Goal: Navigation & Orientation: Find specific page/section

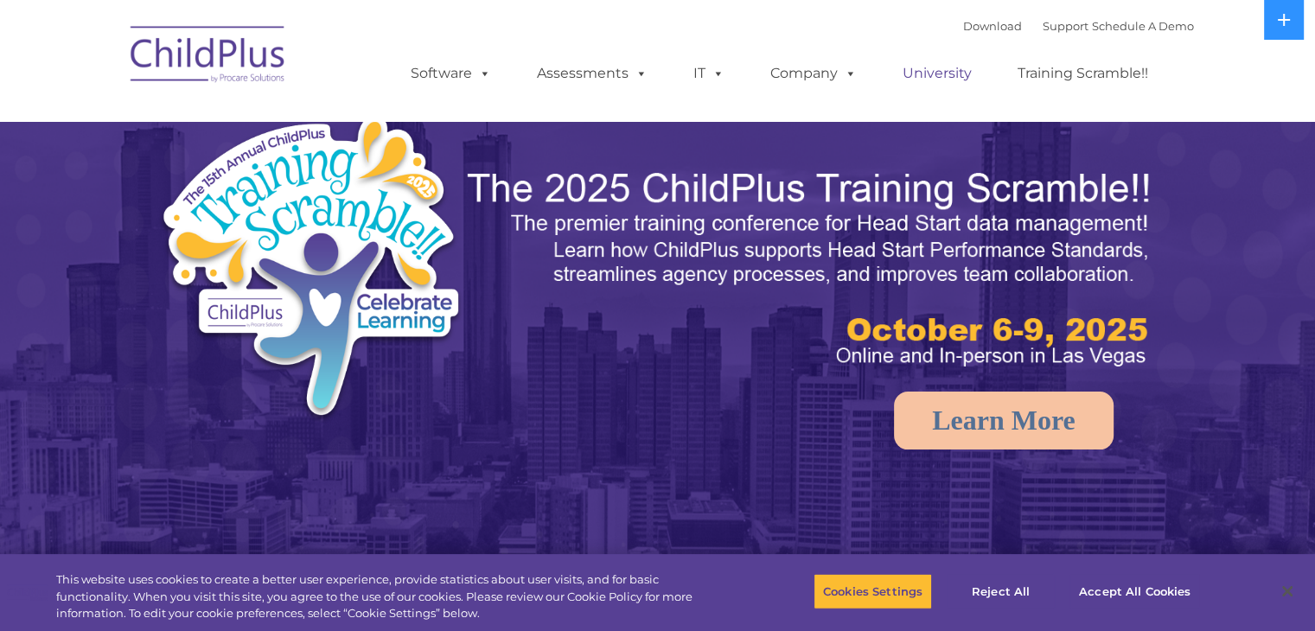
select select "MEDIUM"
click at [202, 49] on img at bounding box center [208, 57] width 173 height 86
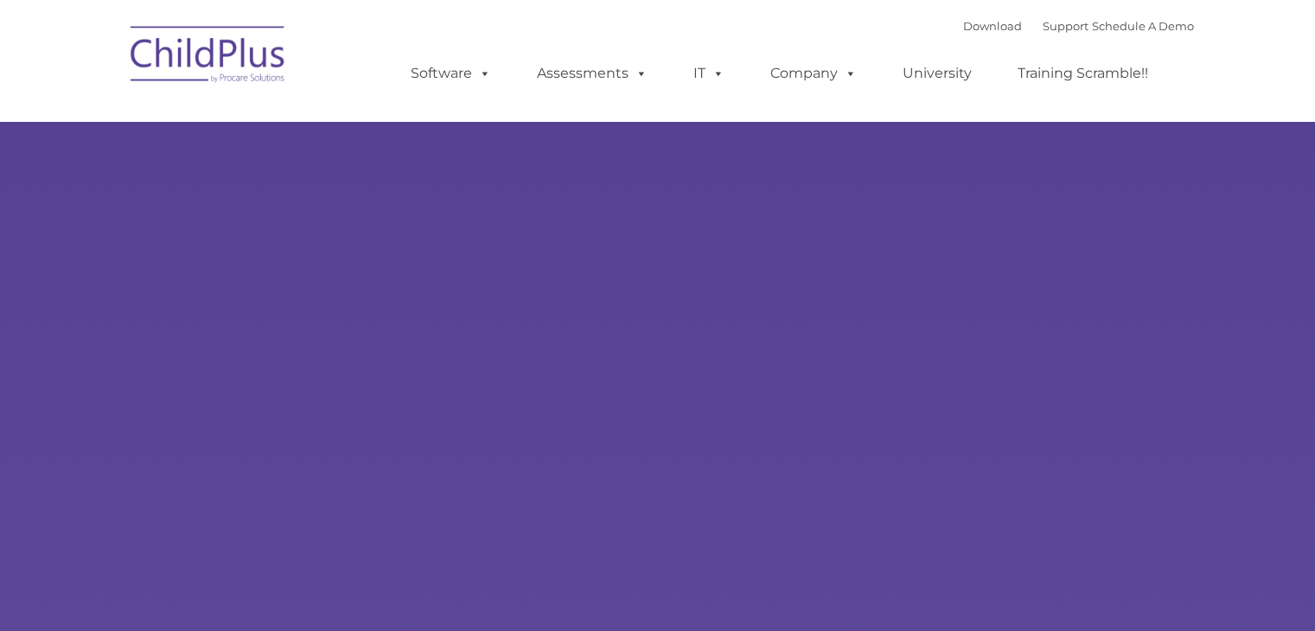
type input ""
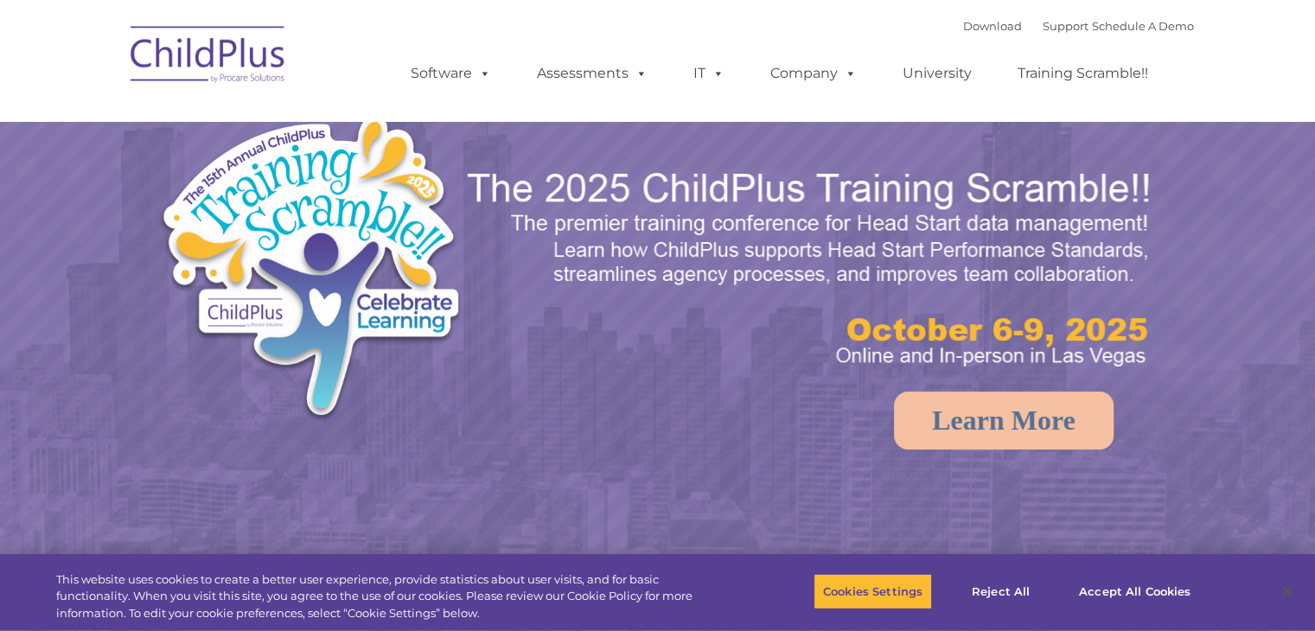
select select "MEDIUM"
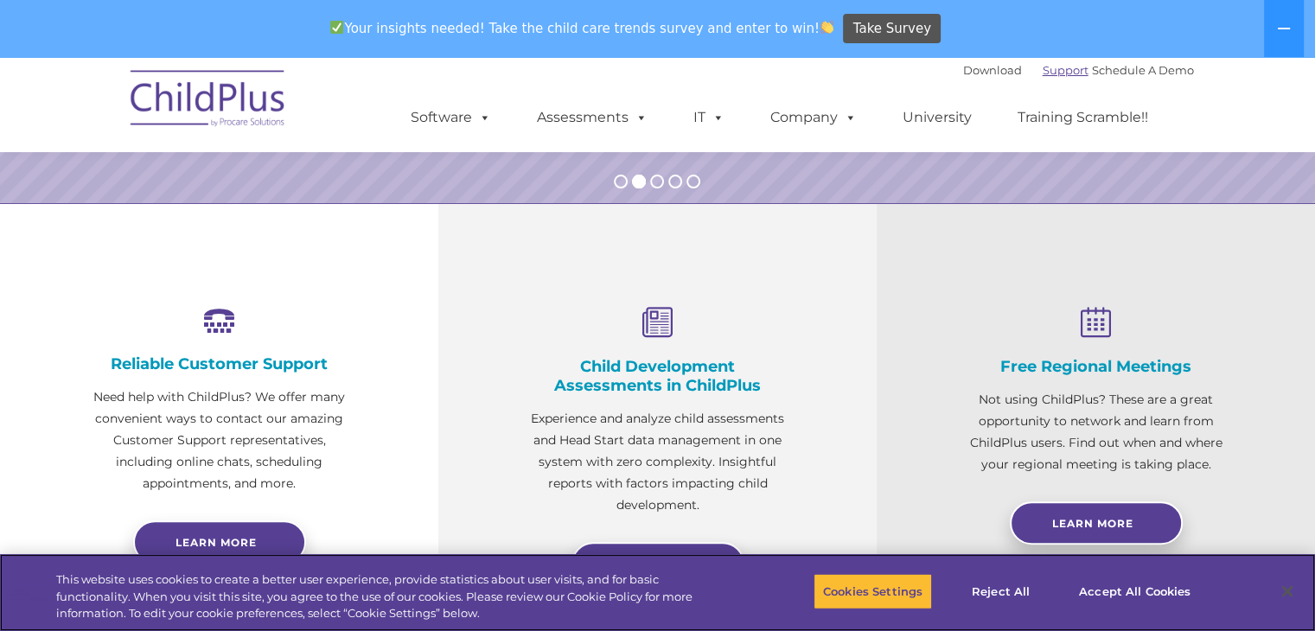
scroll to position [529, 0]
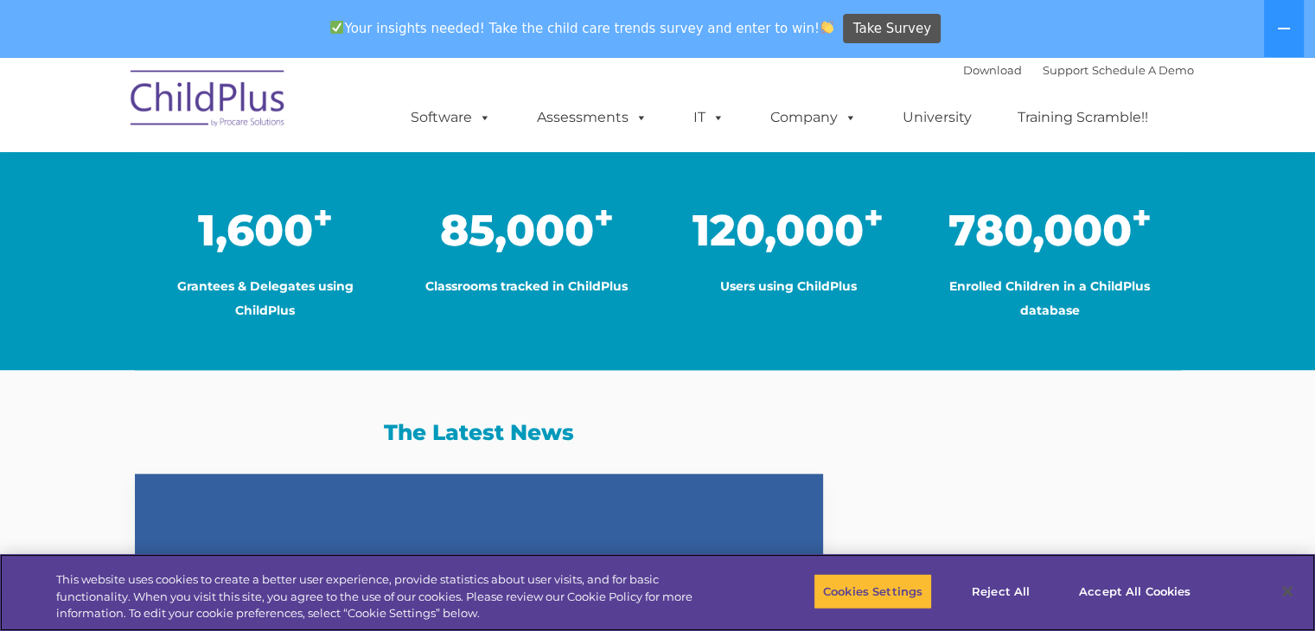
scroll to position [1465, 0]
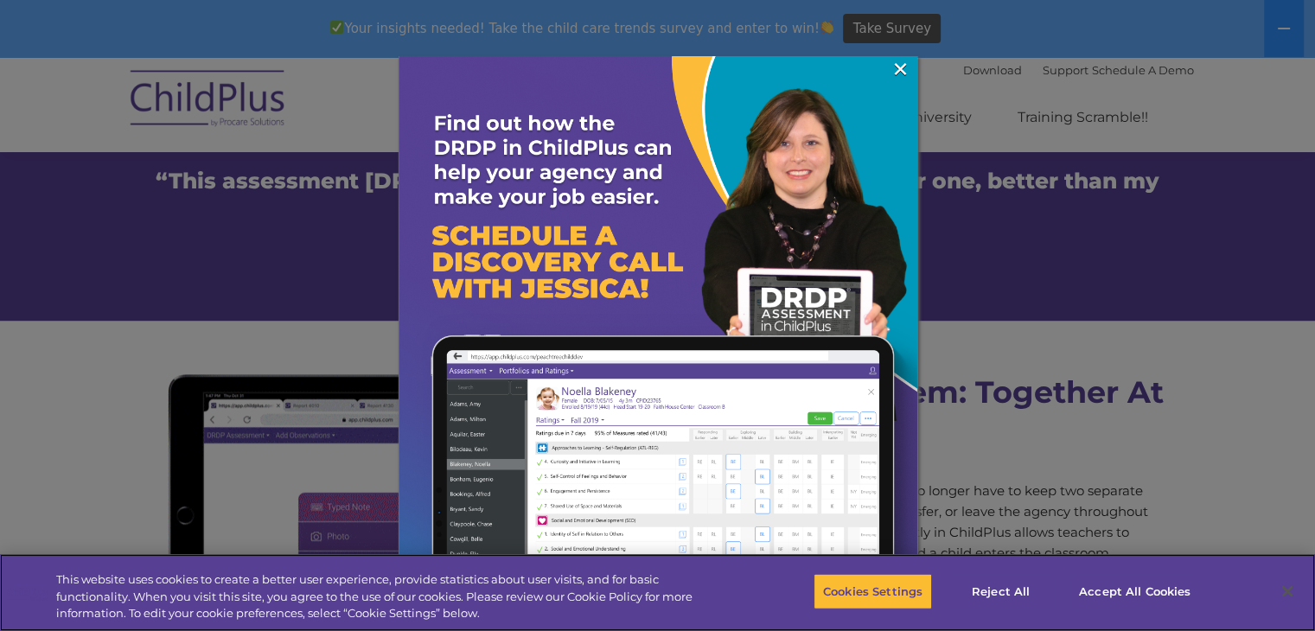
scroll to position [1287, 0]
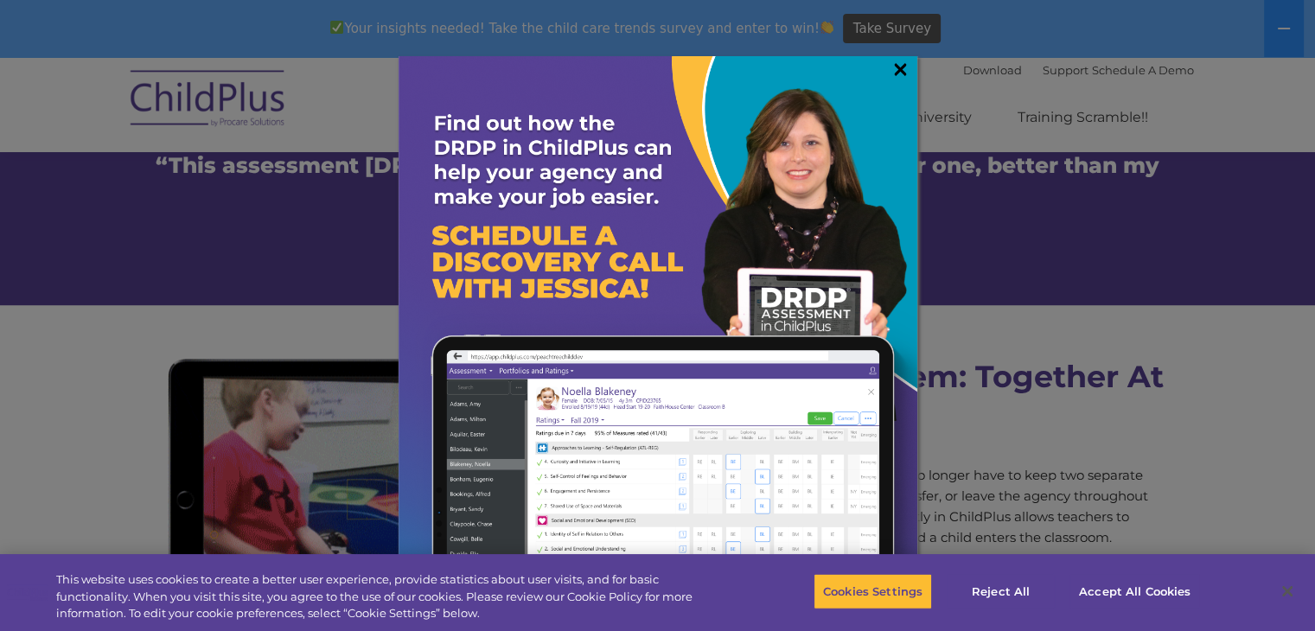
click at [905, 67] on link "×" at bounding box center [901, 69] width 20 height 17
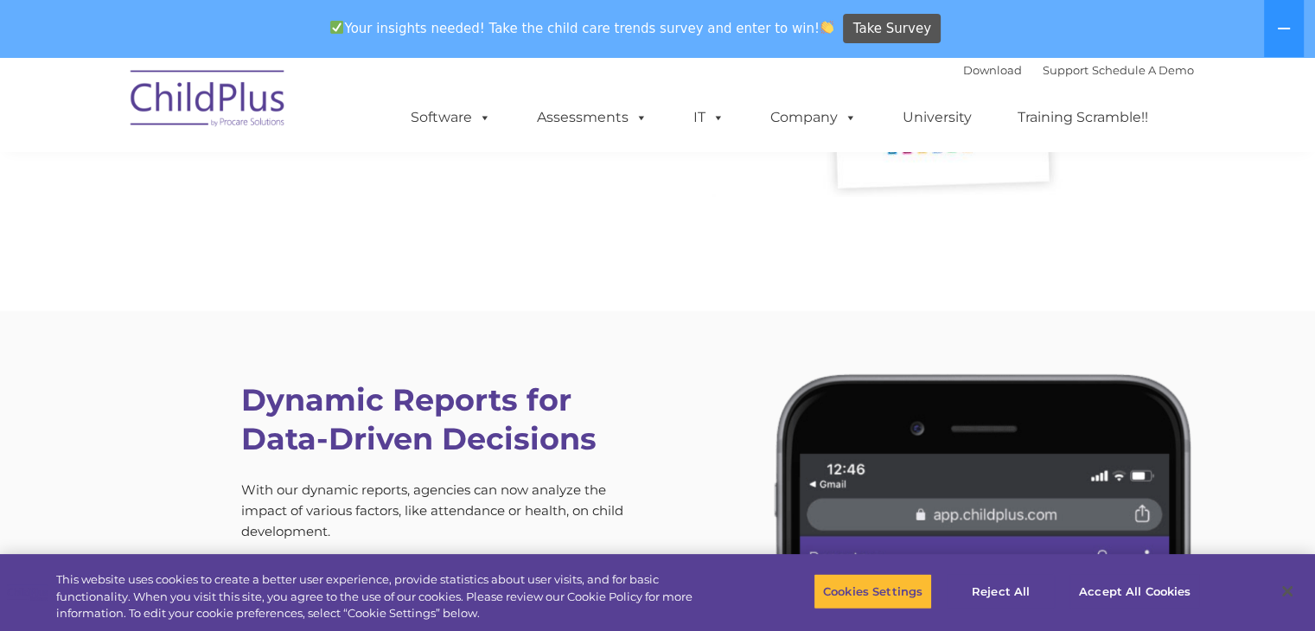
scroll to position [4631, 0]
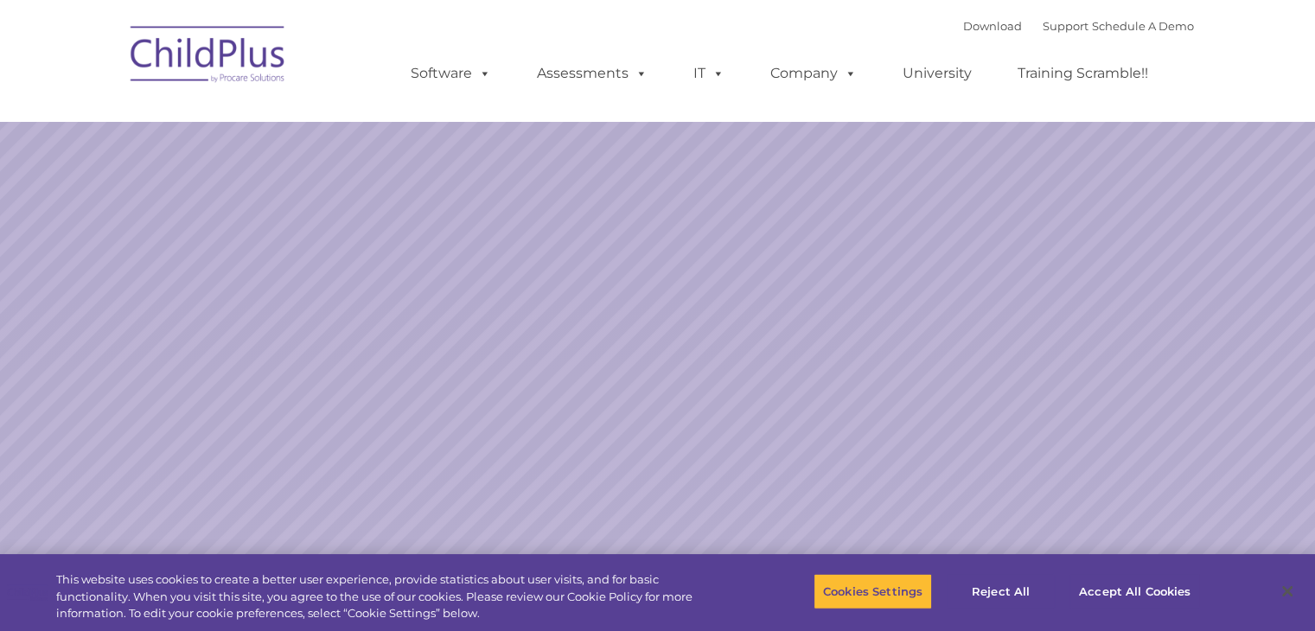
select select "MEDIUM"
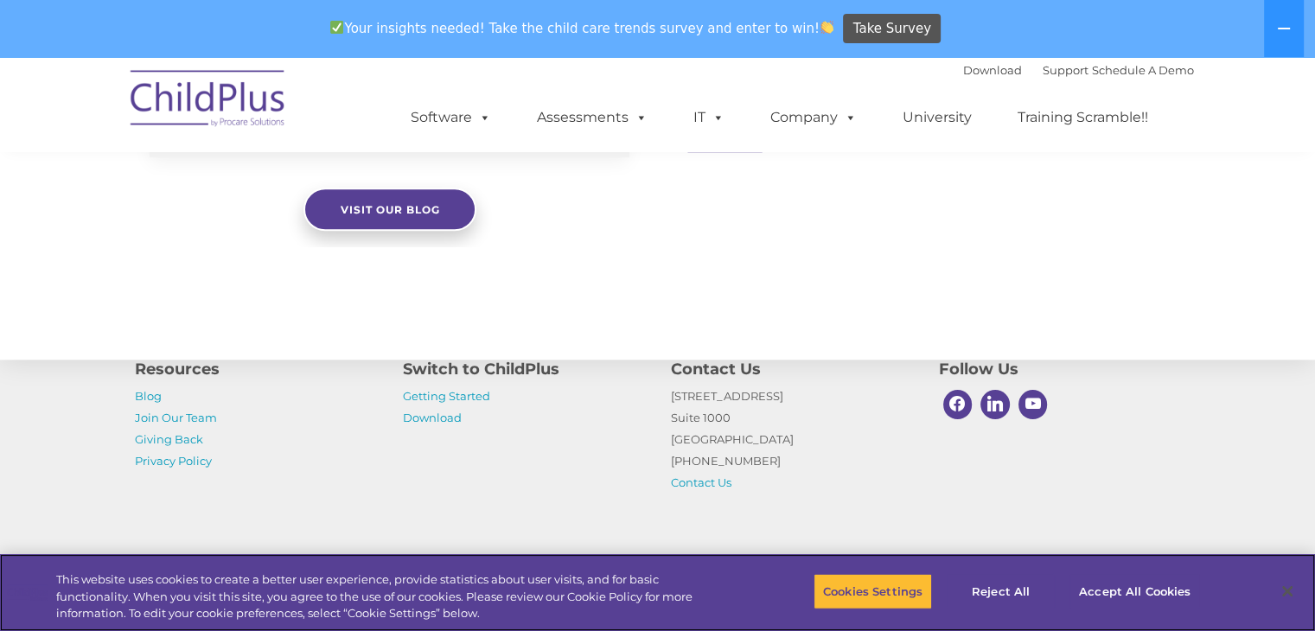
scroll to position [1988, 0]
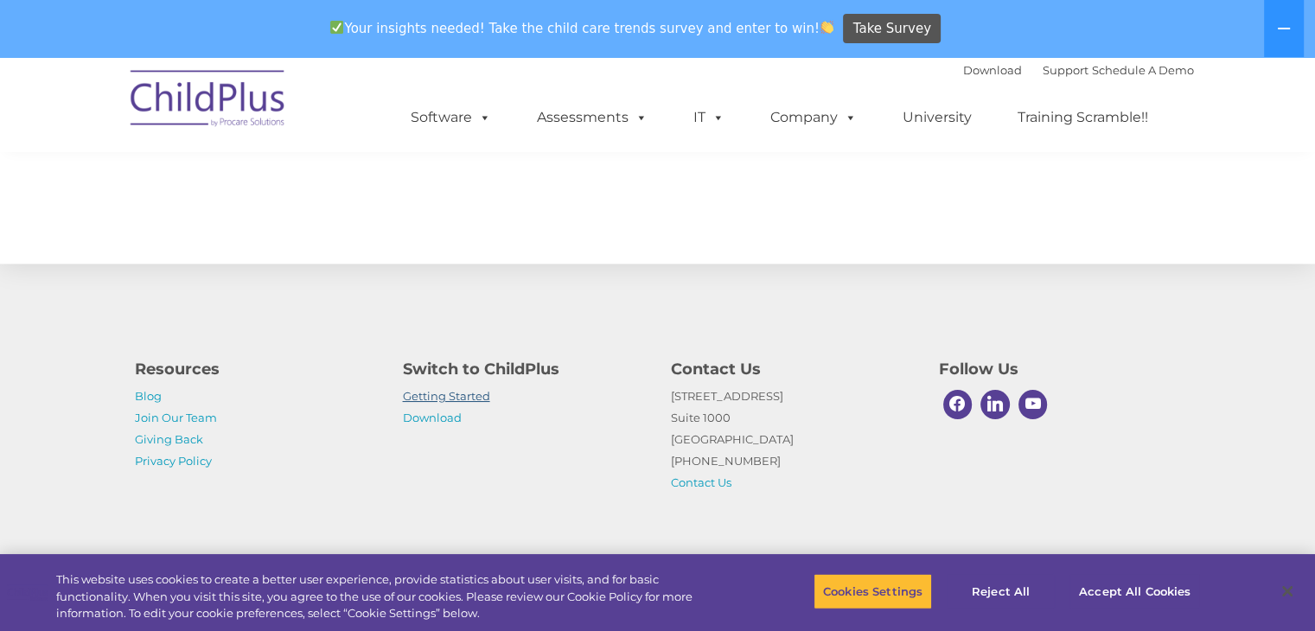
click at [448, 402] on link "Getting Started" at bounding box center [446, 396] width 87 height 14
